Goal: Find specific page/section: Find specific page/section

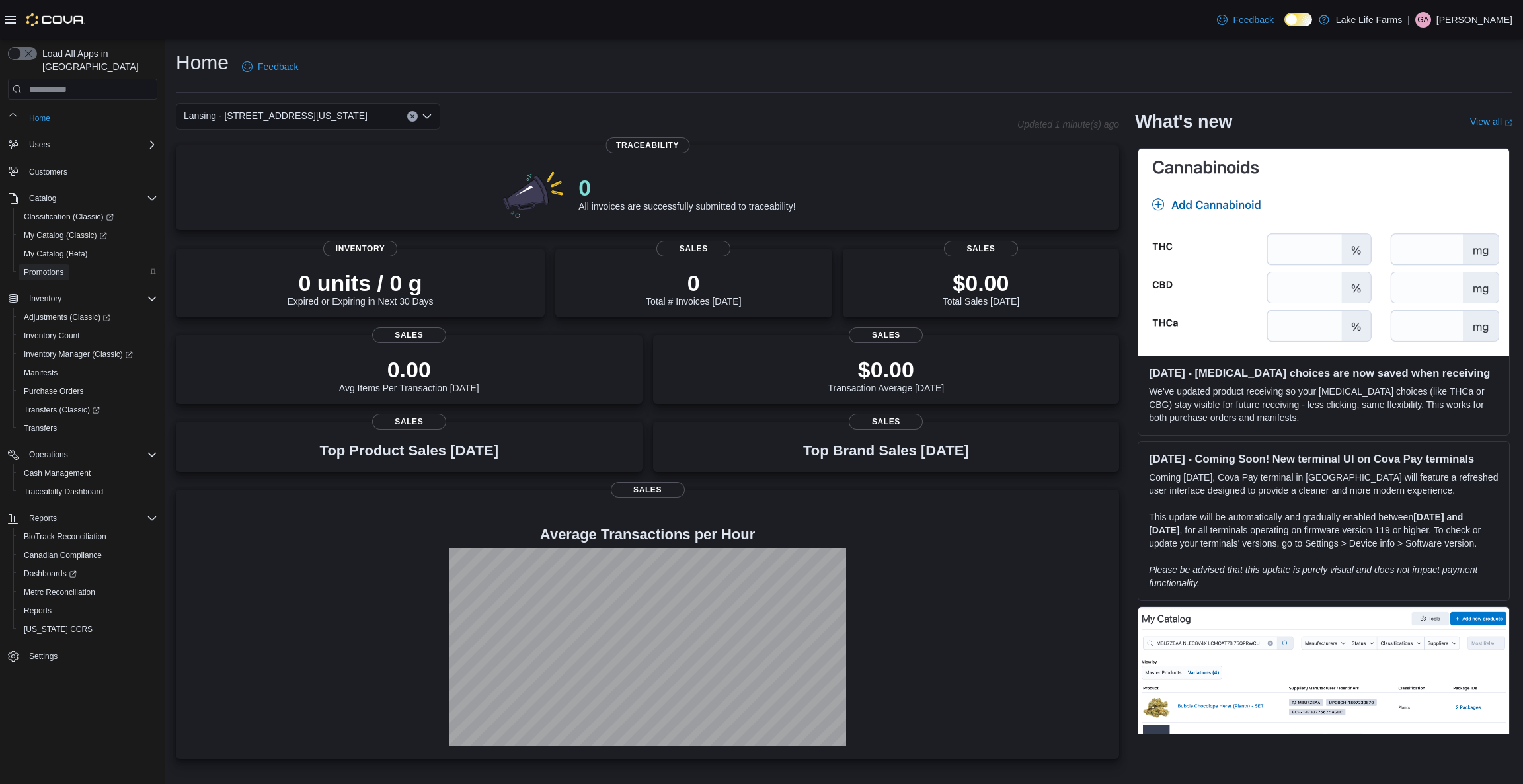
click at [38, 267] on span "Promotions" at bounding box center [44, 272] width 40 height 10
